Goal: Task Accomplishment & Management: Use online tool/utility

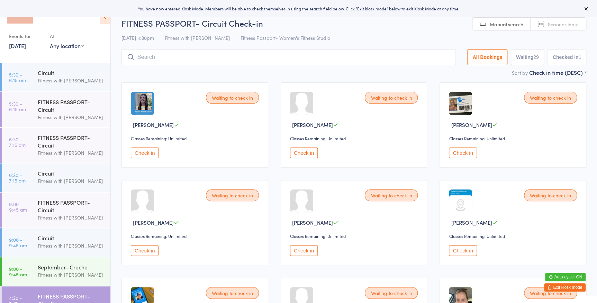
click at [65, 47] on select "Any location Women's Fitness Studio- [STREET_ADDRESS], [GEOGRAPHIC_DATA] Fitnes…" at bounding box center [67, 46] width 34 height 8
select select "0"
click at [50, 42] on select "Any location Women's Fitness Studio- [STREET_ADDRESS], [GEOGRAPHIC_DATA] Fitnes…" at bounding box center [67, 46] width 34 height 8
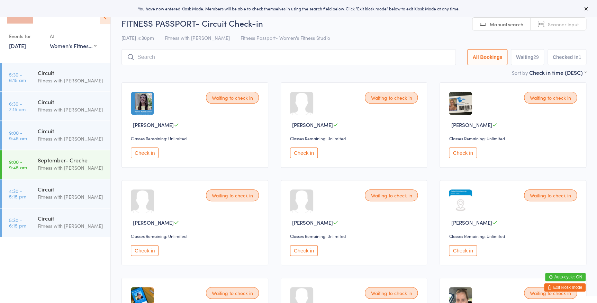
click at [557, 28] on link "Scanner input" at bounding box center [557, 24] width 55 height 13
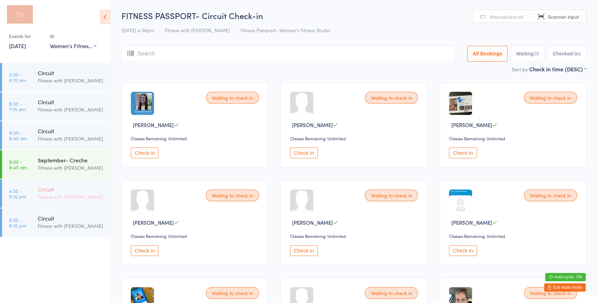
click at [85, 194] on div "Fitness with [PERSON_NAME]" at bounding box center [71, 197] width 67 height 8
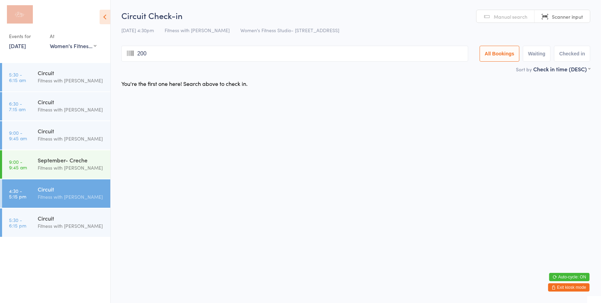
type input "2005"
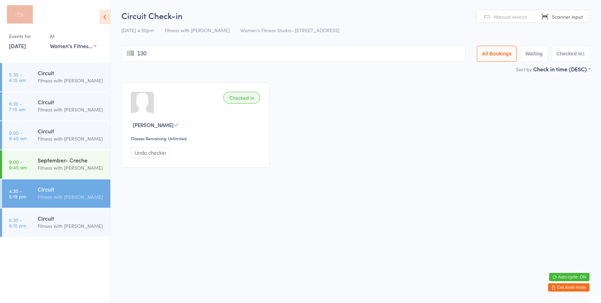
type input "1306"
click at [503, 13] on span "Manual search" at bounding box center [511, 16] width 34 height 7
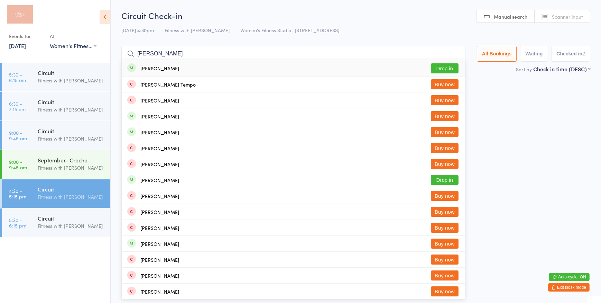
type input "[PERSON_NAME]"
click at [443, 68] on button "Drop in" at bounding box center [445, 68] width 28 height 10
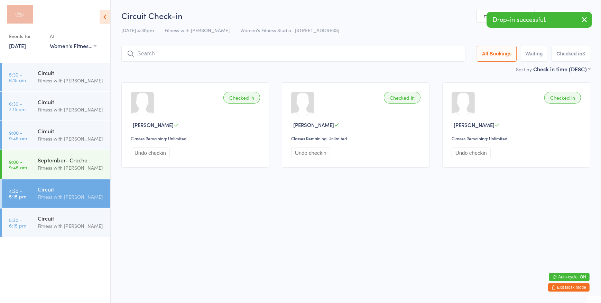
click at [562, 11] on link "Scanner input" at bounding box center [562, 16] width 55 height 13
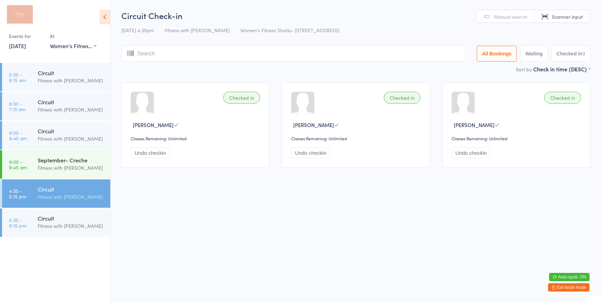
click at [105, 17] on icon at bounding box center [105, 17] width 11 height 15
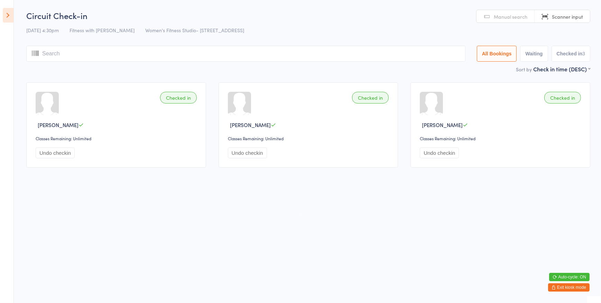
click at [6, 13] on icon at bounding box center [8, 15] width 11 height 15
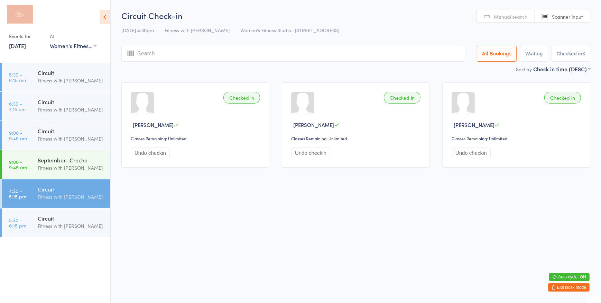
click at [260, 52] on input "search" at bounding box center [293, 54] width 344 height 16
type input "tst"
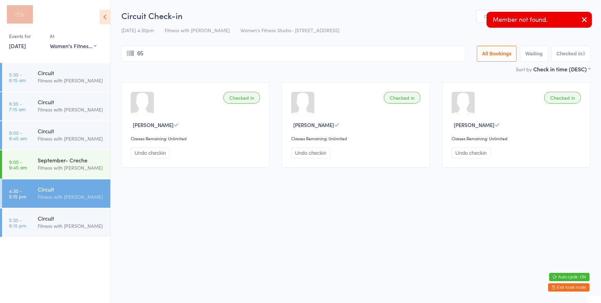
type input "654"
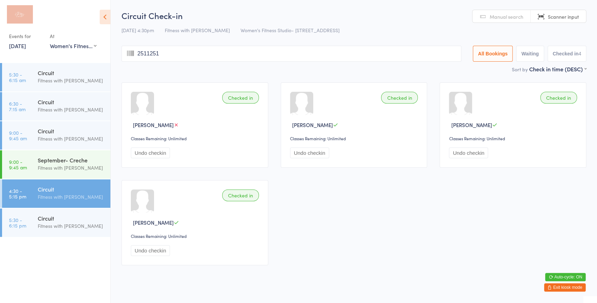
type input "25112511"
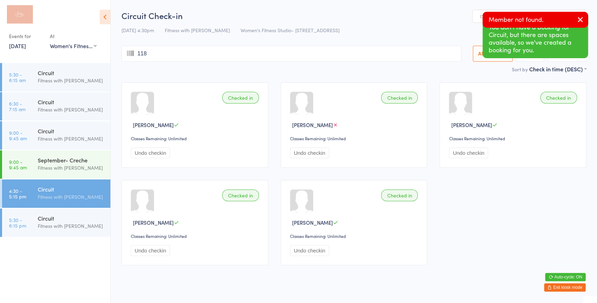
type input "1180"
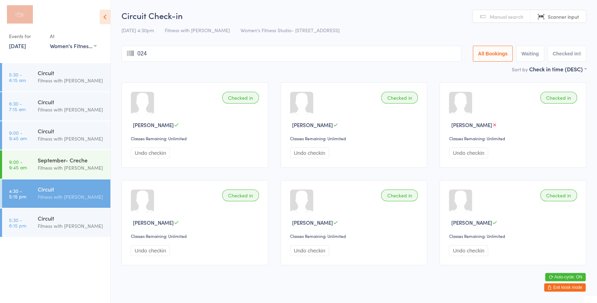
type input "0245"
type input "2519"
type input "2509"
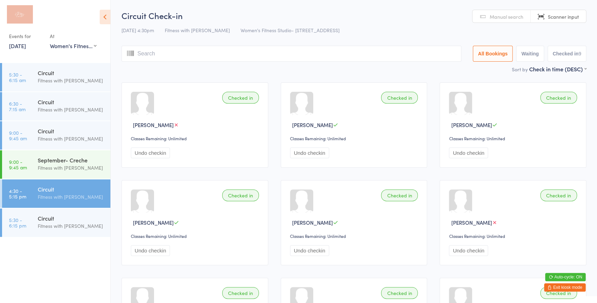
click at [511, 18] on span "Manual search" at bounding box center [506, 16] width 34 height 7
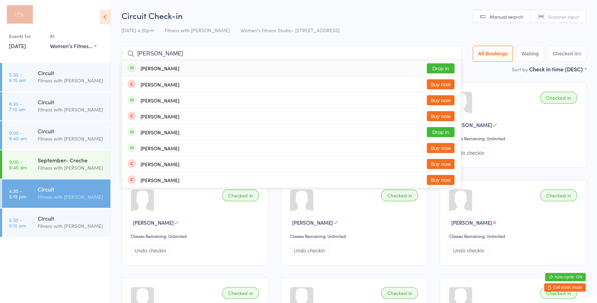
type input "[PERSON_NAME]"
click at [436, 70] on button "Drop in" at bounding box center [441, 68] width 28 height 10
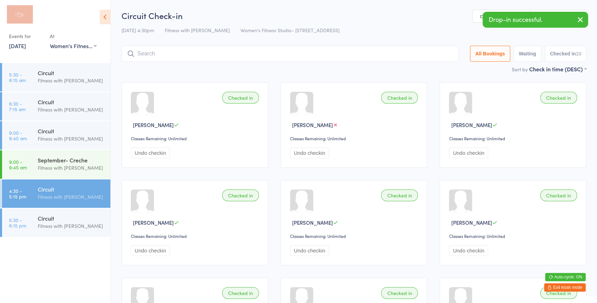
click at [556, 10] on link "Scanner input" at bounding box center [557, 16] width 55 height 13
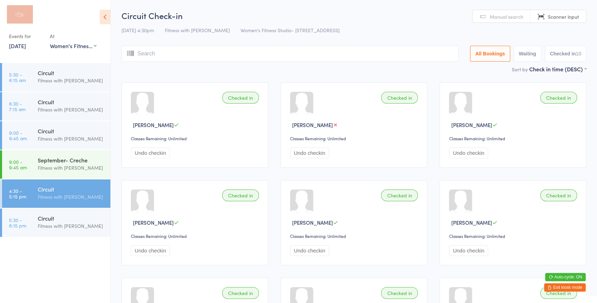
click at [497, 17] on span "Manual search" at bounding box center [506, 16] width 34 height 7
click at [557, 16] on span "Scanner input" at bounding box center [563, 16] width 31 height 7
click at [108, 15] on icon at bounding box center [105, 17] width 11 height 15
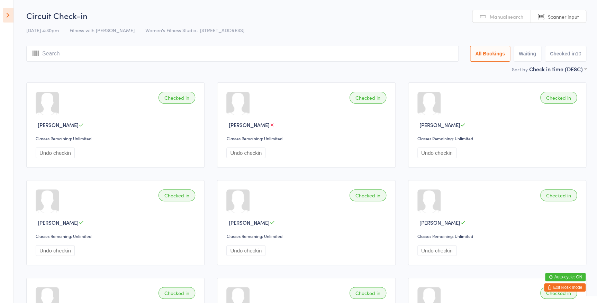
click at [8, 14] on icon at bounding box center [8, 15] width 11 height 15
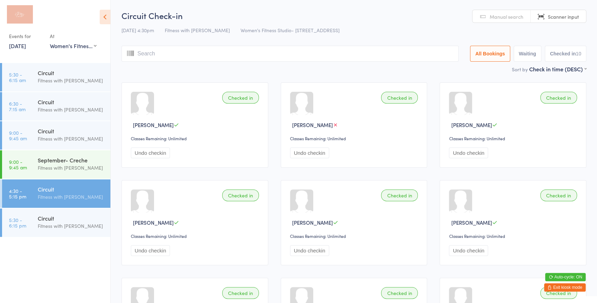
click at [564, 288] on button "Exit kiosk mode" at bounding box center [565, 287] width 42 height 8
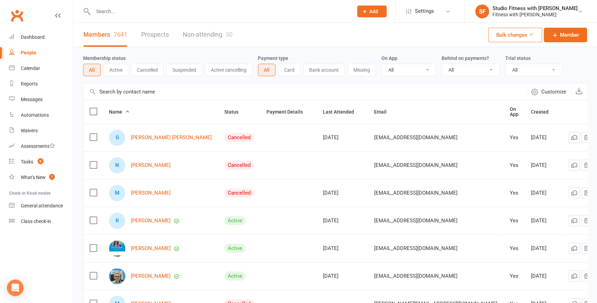
click at [131, 10] on input "text" at bounding box center [219, 12] width 257 height 10
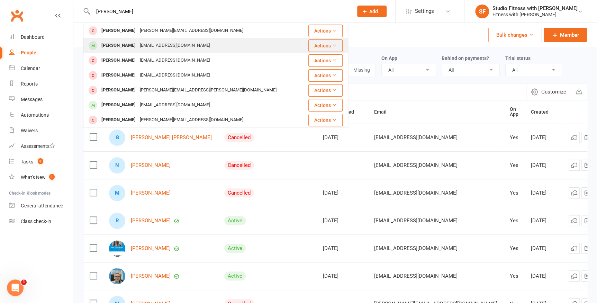
type input "woodhouse"
click at [342, 44] on button "Actions" at bounding box center [325, 45] width 34 height 12
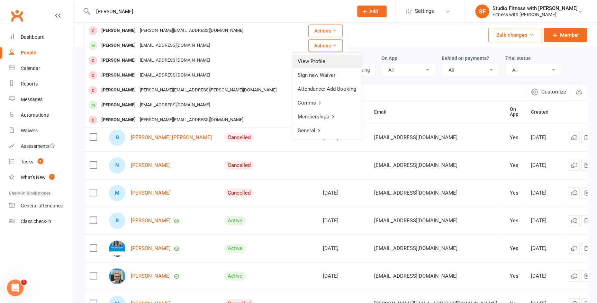
click at [325, 59] on link "View Profile" at bounding box center [327, 61] width 70 height 14
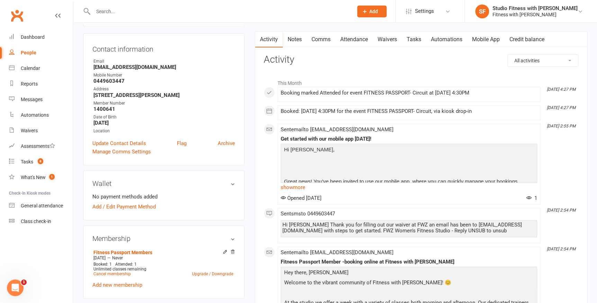
scroll to position [94, 0]
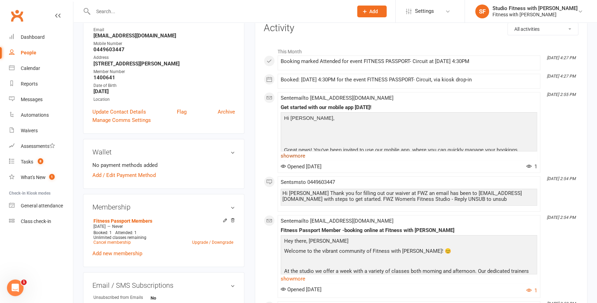
click at [308, 155] on link "show more" at bounding box center [409, 156] width 256 height 10
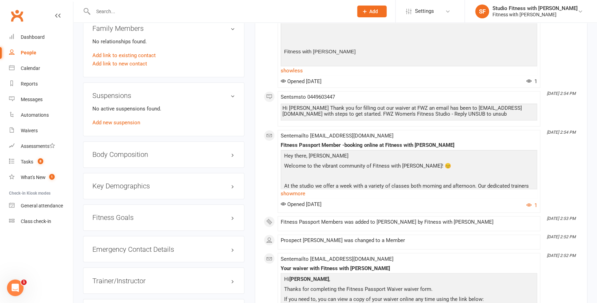
scroll to position [409, 0]
drag, startPoint x: 444, startPoint y: 99, endPoint x: 458, endPoint y: 99, distance: 13.5
click at [458, 105] on div "Hi Zoe Thank you for filling out our waiver at FWZ an email has been to zlwoodh…" at bounding box center [408, 111] width 253 height 12
click at [460, 105] on div "Hi Zoe Thank you for filling out our waiver at FWZ an email has been to zlwoodh…" at bounding box center [408, 111] width 253 height 12
drag, startPoint x: 532, startPoint y: 97, endPoint x: 472, endPoint y: 98, distance: 60.9
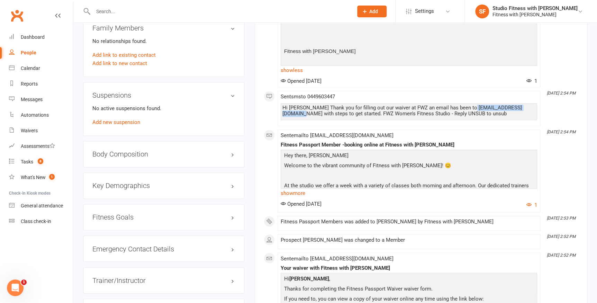
click at [472, 105] on div "Hi Zoe Thank you for filling out our waiver at FWZ an email has been to zlwoodh…" at bounding box center [408, 111] width 253 height 12
click at [466, 105] on div "Hi Zoe Thank you for filling out our waiver at FWZ an email has been to zlwoodh…" at bounding box center [408, 111] width 253 height 12
drag, startPoint x: 444, startPoint y: 98, endPoint x: 509, endPoint y: 100, distance: 65.1
click at [509, 105] on div "Hi Zoe Thank you for filling out our waiver at FWZ an email has been to zlwoodh…" at bounding box center [408, 111] width 253 height 12
click at [412, 132] on div "Sent email to zlwoodhouse@icloud.com Fitness Passport Member -booking online at…" at bounding box center [409, 170] width 256 height 76
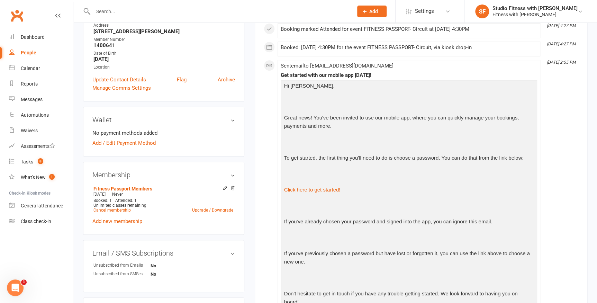
scroll to position [94, 0]
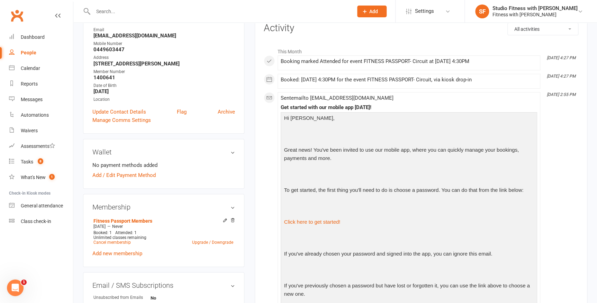
click at [341, 99] on span "Sent email to zlwoodhouse@icloud.com" at bounding box center [337, 98] width 113 height 6
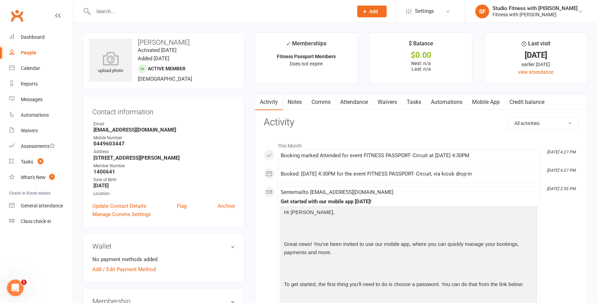
click at [324, 99] on link "Comms" at bounding box center [320, 102] width 29 height 16
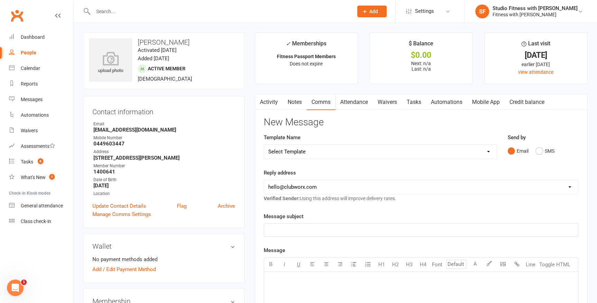
click at [482, 150] on select "Select Template [Email] 2025- Fitness Passport login [Email] 2 week free trial …" at bounding box center [380, 152] width 232 height 14
click at [264, 145] on select "Select Template [Email] 2025- Fitness Passport login [Email] 2 week free trial …" at bounding box center [380, 152] width 232 height 14
click at [394, 146] on select "Select Template [Email] 2025- Fitness Passport login [Email] 2 week free trial …" at bounding box center [380, 152] width 232 height 14
click at [396, 127] on h3 "New Message" at bounding box center [421, 122] width 314 height 11
click at [485, 99] on link "Mobile App" at bounding box center [485, 102] width 37 height 16
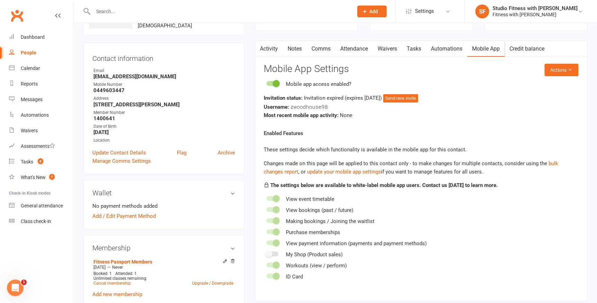
scroll to position [63, 0]
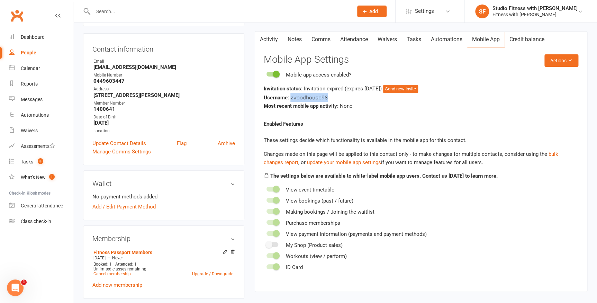
drag, startPoint x: 332, startPoint y: 97, endPoint x: 290, endPoint y: 95, distance: 41.5
click at [290, 95] on div "Username: zwoodhouse98" at bounding box center [421, 97] width 314 height 9
drag, startPoint x: 290, startPoint y: 95, endPoint x: 331, endPoint y: 95, distance: 40.5
click at [331, 95] on div "Username: zwoodhouse98" at bounding box center [421, 97] width 314 height 9
click at [296, 94] on span "zwoodhouse98" at bounding box center [308, 97] width 37 height 7
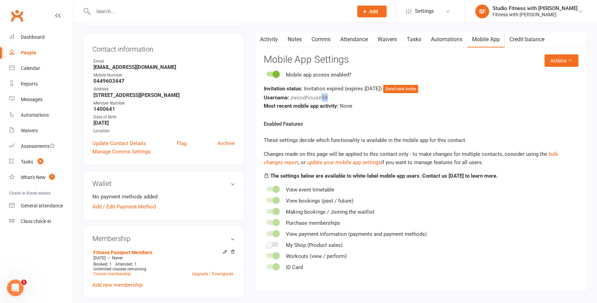
drag, startPoint x: 321, startPoint y: 94, endPoint x: 326, endPoint y: 95, distance: 4.5
click at [326, 95] on span "zwoodhouse98" at bounding box center [308, 97] width 37 height 7
drag, startPoint x: 326, startPoint y: 95, endPoint x: 349, endPoint y: 105, distance: 24.9
click at [349, 105] on span "None" at bounding box center [346, 106] width 12 height 6
click at [568, 59] on icon at bounding box center [569, 60] width 5 height 5
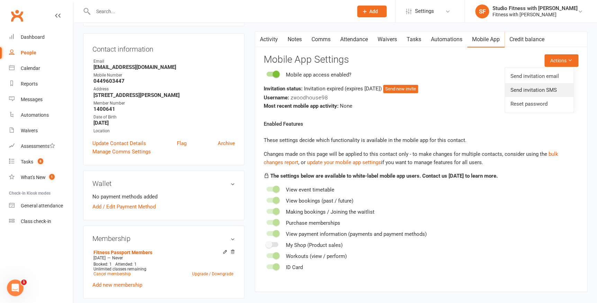
click at [533, 86] on link "Send invitation SMS" at bounding box center [539, 90] width 68 height 14
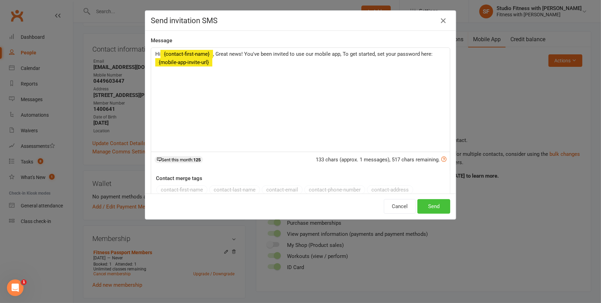
click at [427, 207] on button "Send" at bounding box center [434, 206] width 33 height 15
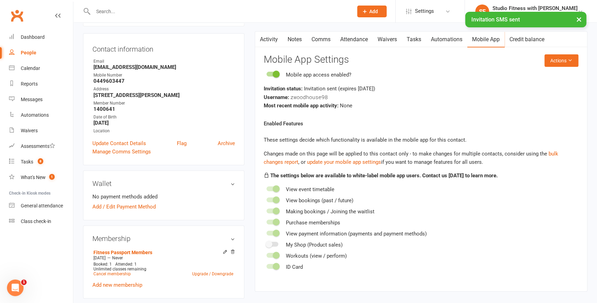
click at [477, 220] on div "Purchase memberships" at bounding box center [421, 222] width 314 height 8
click at [459, 81] on div "Mobile app access enabled? Invitation status: Invitation sent (expires in 7 day…" at bounding box center [421, 90] width 314 height 39
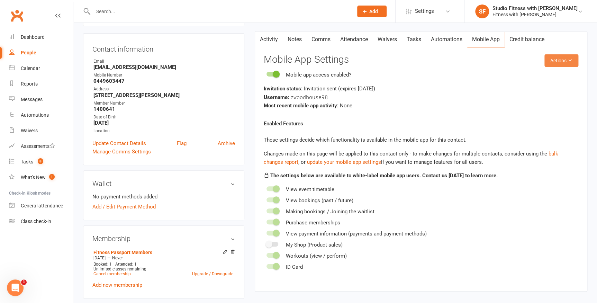
click at [561, 58] on button "Actions" at bounding box center [561, 60] width 34 height 12
click at [467, 62] on h3 "Mobile App Settings" at bounding box center [421, 59] width 314 height 11
drag, startPoint x: 29, startPoint y: 36, endPoint x: 257, endPoint y: 72, distance: 230.8
click at [29, 36] on div "Dashboard" at bounding box center [33, 37] width 24 height 6
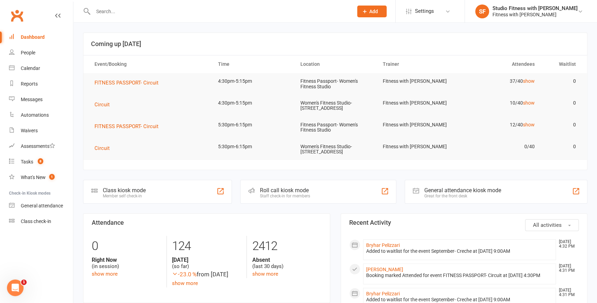
click at [222, 190] on div at bounding box center [220, 191] width 8 height 8
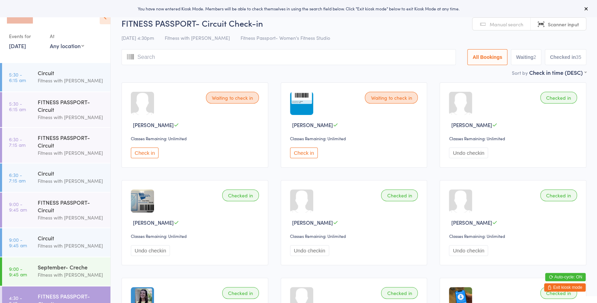
click at [74, 43] on select "Any location Women's Fitness Studio- [STREET_ADDRESS], [GEOGRAPHIC_DATA] Fitnes…" at bounding box center [67, 46] width 34 height 8
select select "0"
click at [50, 42] on select "Any location Women's Fitness Studio- [STREET_ADDRESS], [GEOGRAPHIC_DATA] Fitnes…" at bounding box center [67, 46] width 34 height 8
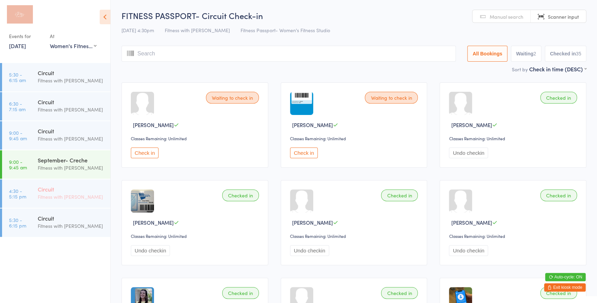
click at [69, 191] on div "Circuit" at bounding box center [71, 189] width 67 height 8
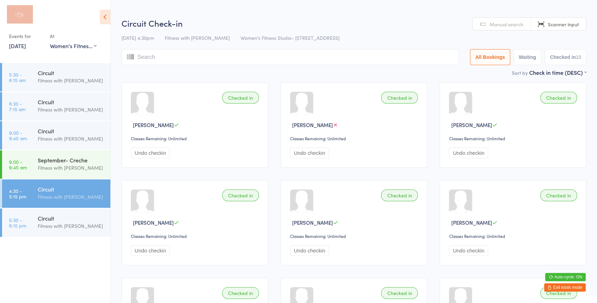
click at [445, 21] on h2 "Circuit Check-in" at bounding box center [353, 22] width 465 height 11
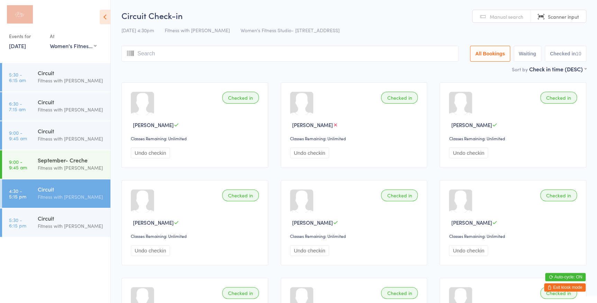
click at [511, 15] on span "Manual search" at bounding box center [506, 16] width 34 height 7
type input "88"
click at [435, 65] on button "Drop in" at bounding box center [438, 68] width 28 height 10
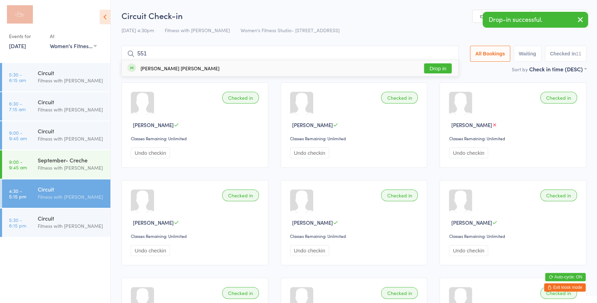
type input "551"
click at [438, 72] on button "Drop in" at bounding box center [438, 68] width 28 height 10
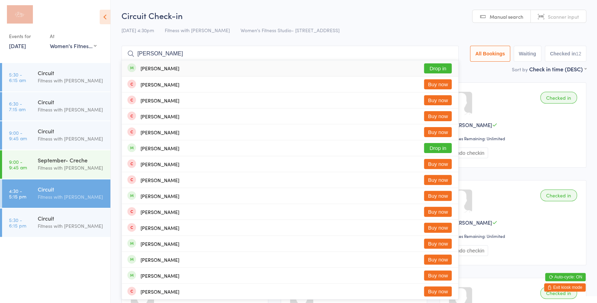
type input "alex d"
click at [445, 67] on button "Drop in" at bounding box center [438, 68] width 28 height 10
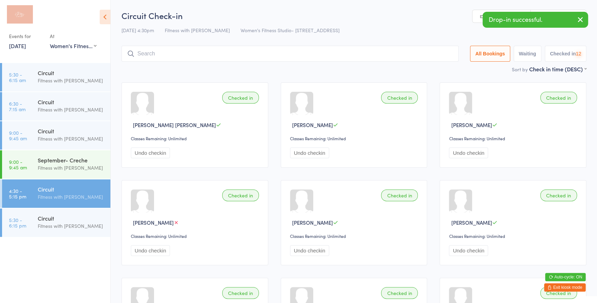
click at [559, 18] on div "Drop-in successful." at bounding box center [535, 20] width 106 height 16
click at [555, 10] on link "Scanner input" at bounding box center [557, 16] width 55 height 13
